Goal: Check status

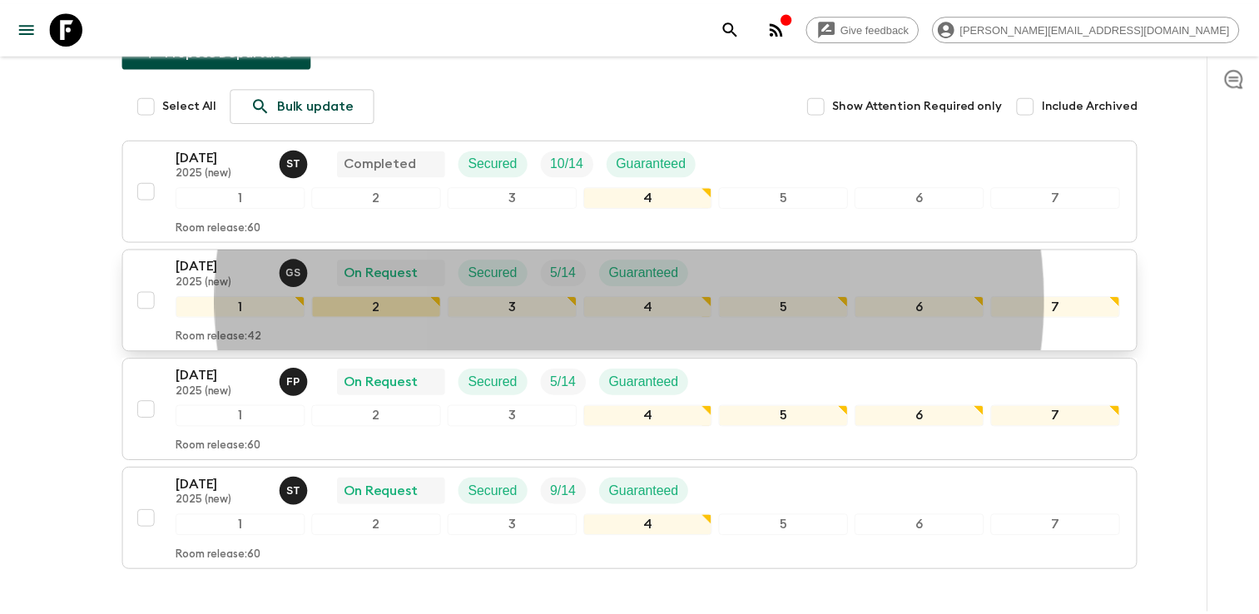
scroll to position [250, 0]
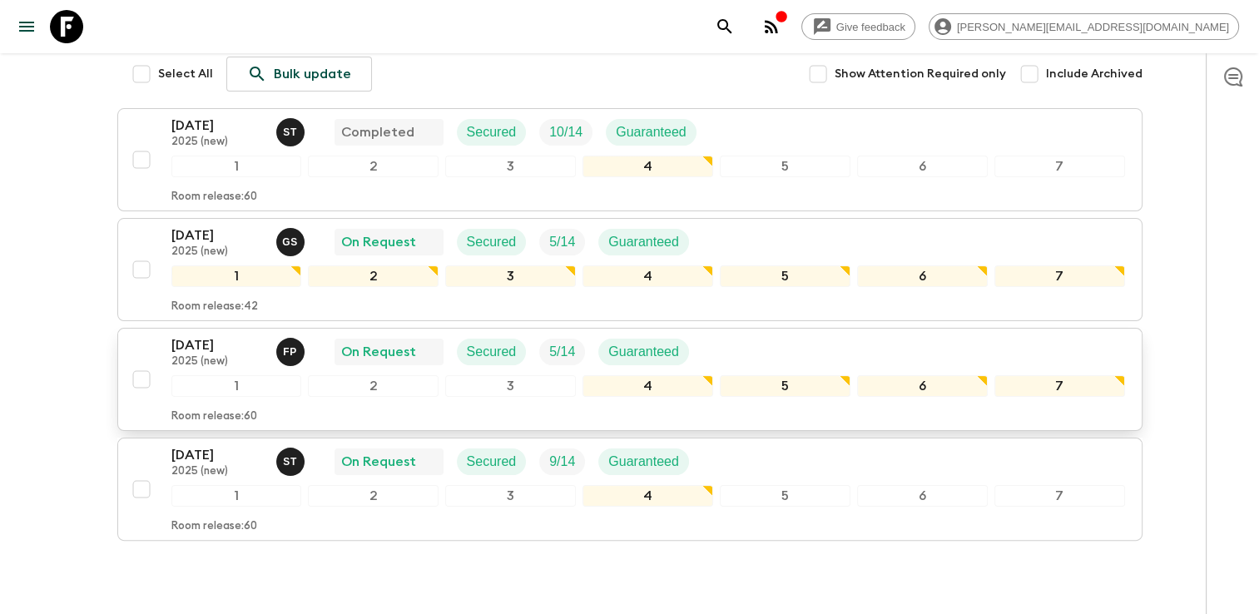
click at [224, 355] on p "2025 (new)" at bounding box center [217, 361] width 92 height 13
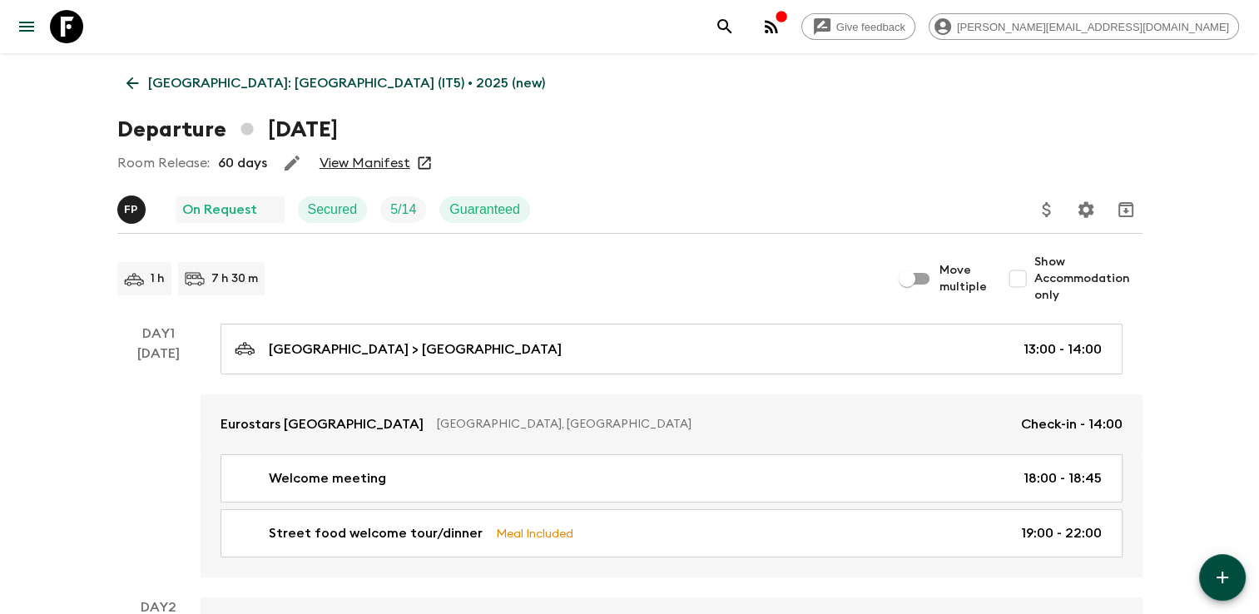
click at [390, 169] on link "View Manifest" at bounding box center [364, 163] width 91 height 17
click at [127, 90] on icon at bounding box center [132, 83] width 18 height 18
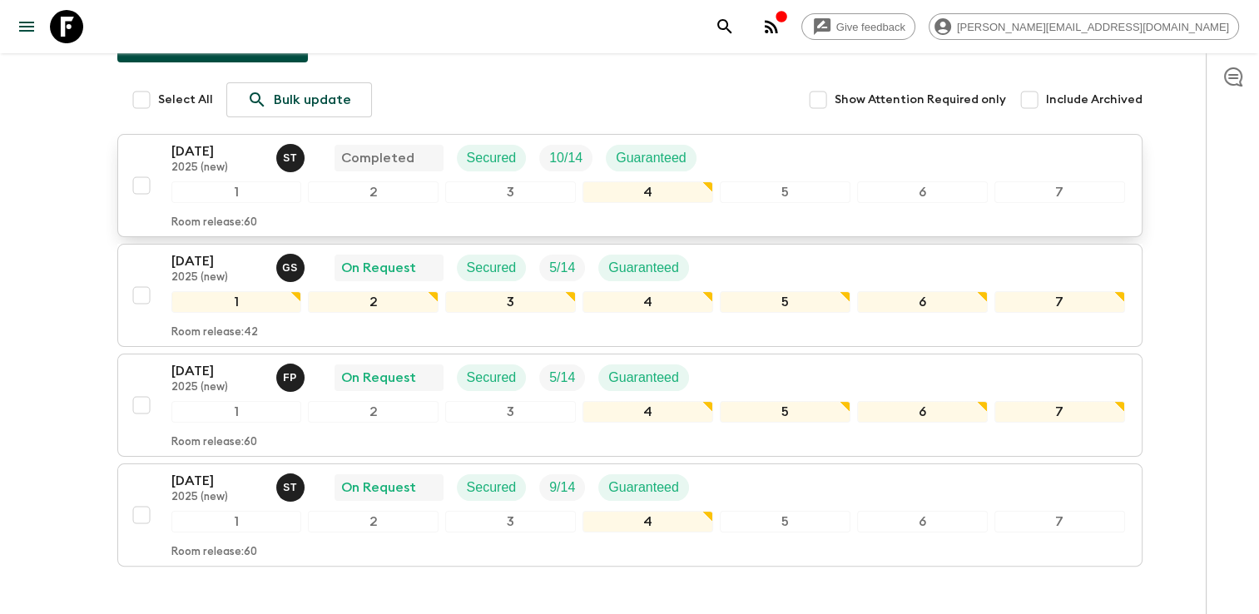
scroll to position [250, 0]
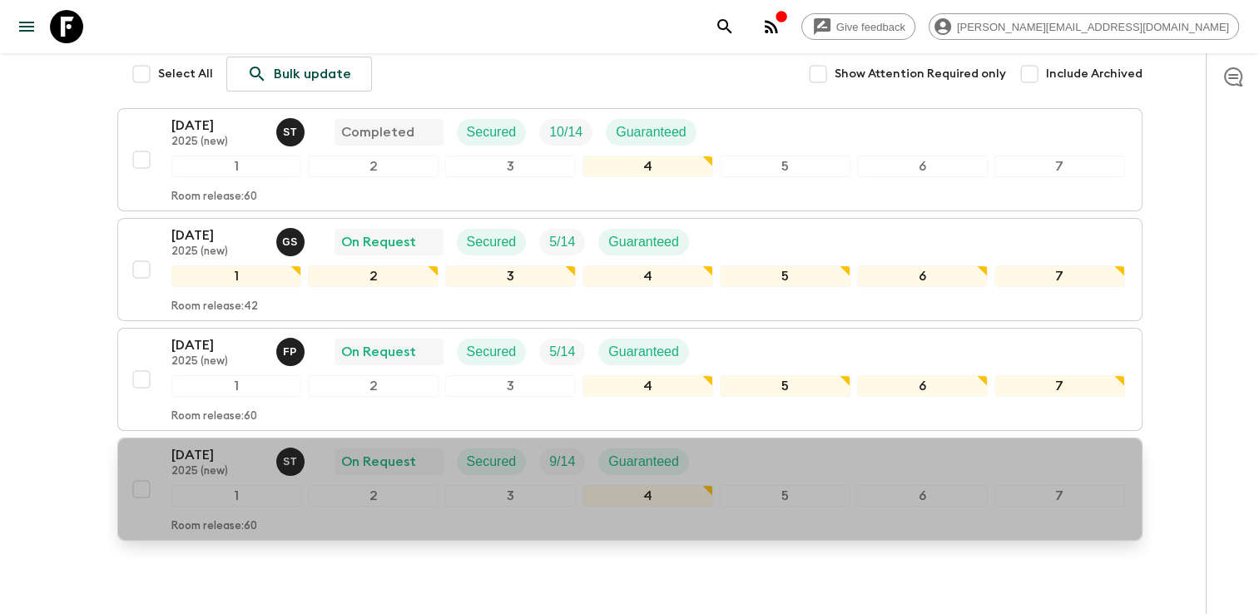
click at [196, 465] on p "2025 (new)" at bounding box center [217, 471] width 92 height 13
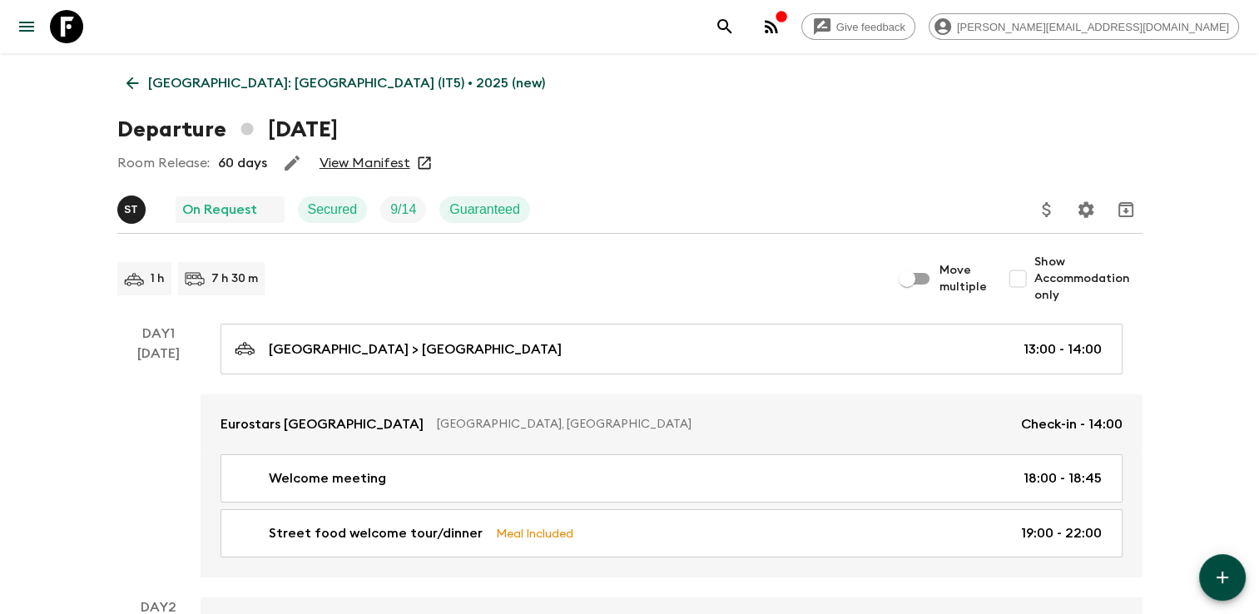
click at [396, 167] on link "View Manifest" at bounding box center [364, 163] width 91 height 17
